Goal: Information Seeking & Learning: Learn about a topic

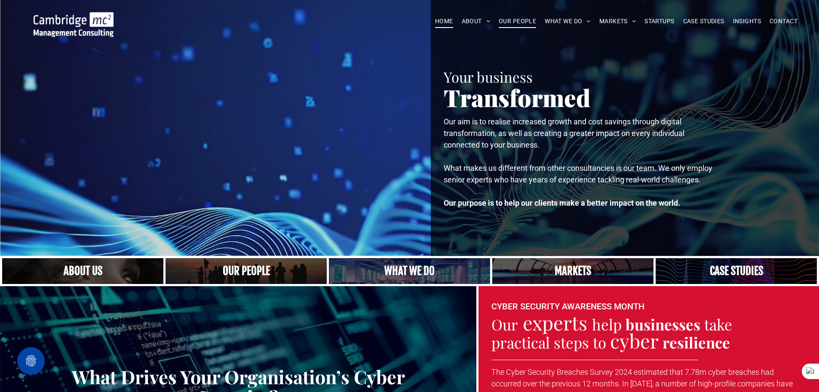
click at [511, 22] on span "OUR PEOPLE" at bounding box center [517, 21] width 37 height 13
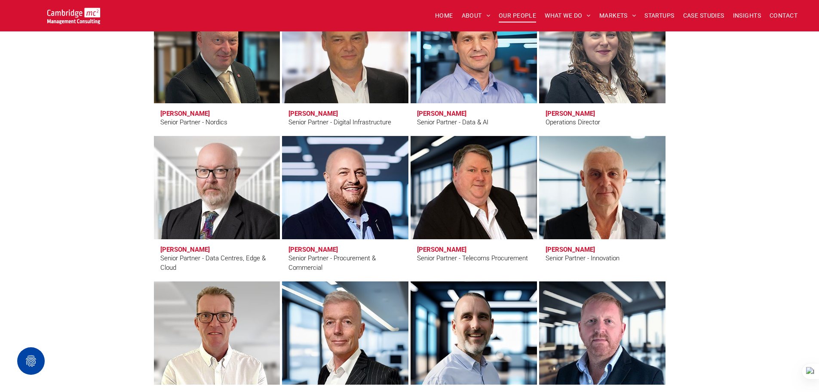
scroll to position [1161, 0]
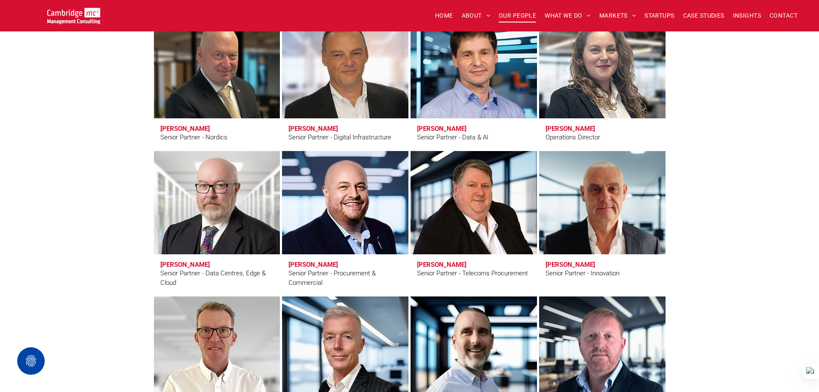
click at [344, 203] on link at bounding box center [345, 202] width 134 height 109
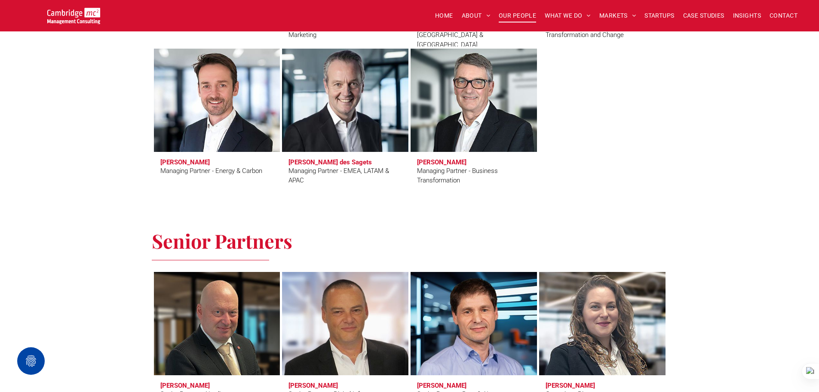
scroll to position [731, 0]
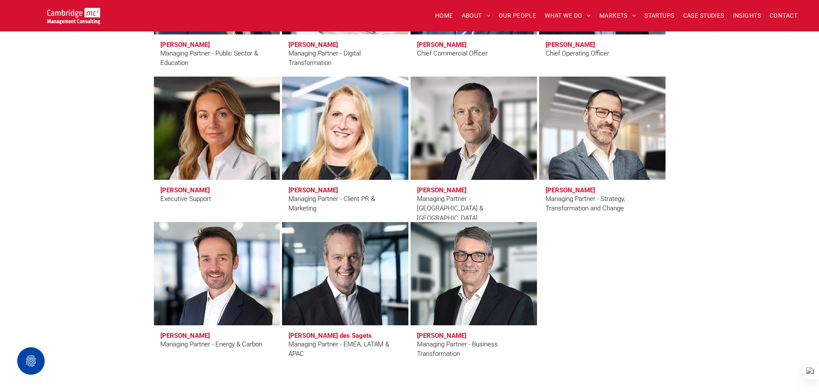
click at [386, 255] on link at bounding box center [345, 273] width 134 height 109
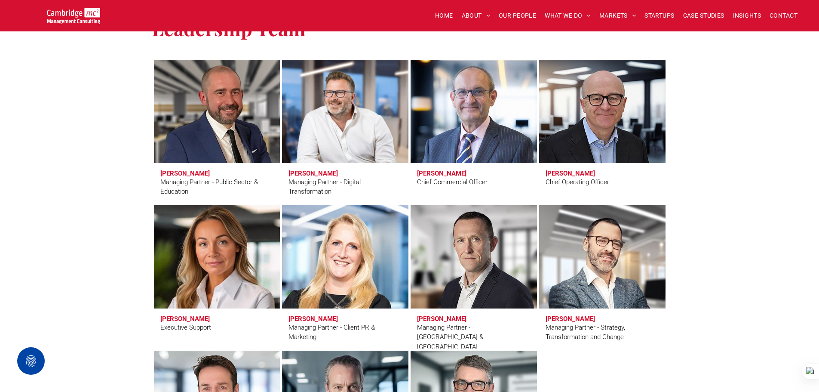
scroll to position [602, 0]
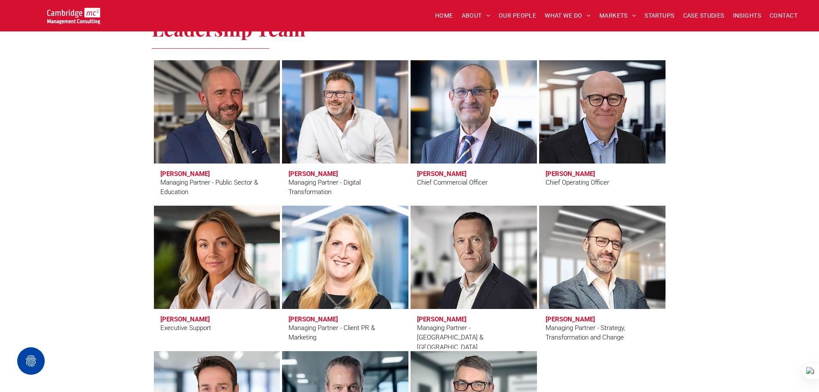
click at [537, 114] on div "Stuart Curzon Chief Commercial Officer" at bounding box center [474, 131] width 129 height 145
click at [461, 109] on link at bounding box center [474, 111] width 134 height 109
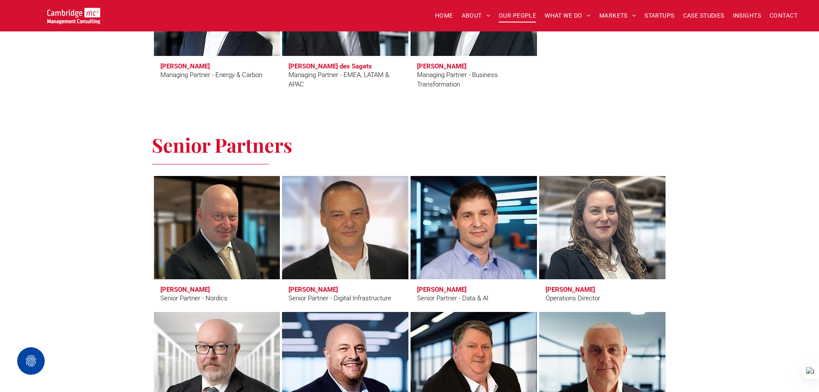
scroll to position [990, 0]
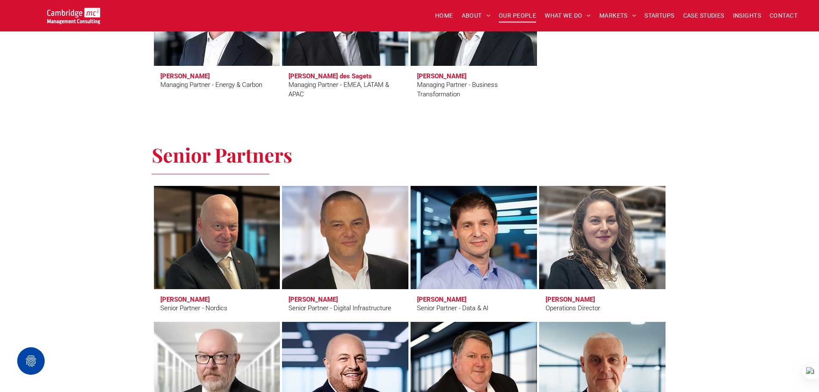
click at [400, 244] on link at bounding box center [345, 237] width 134 height 109
